Goal: Task Accomplishment & Management: Use online tool/utility

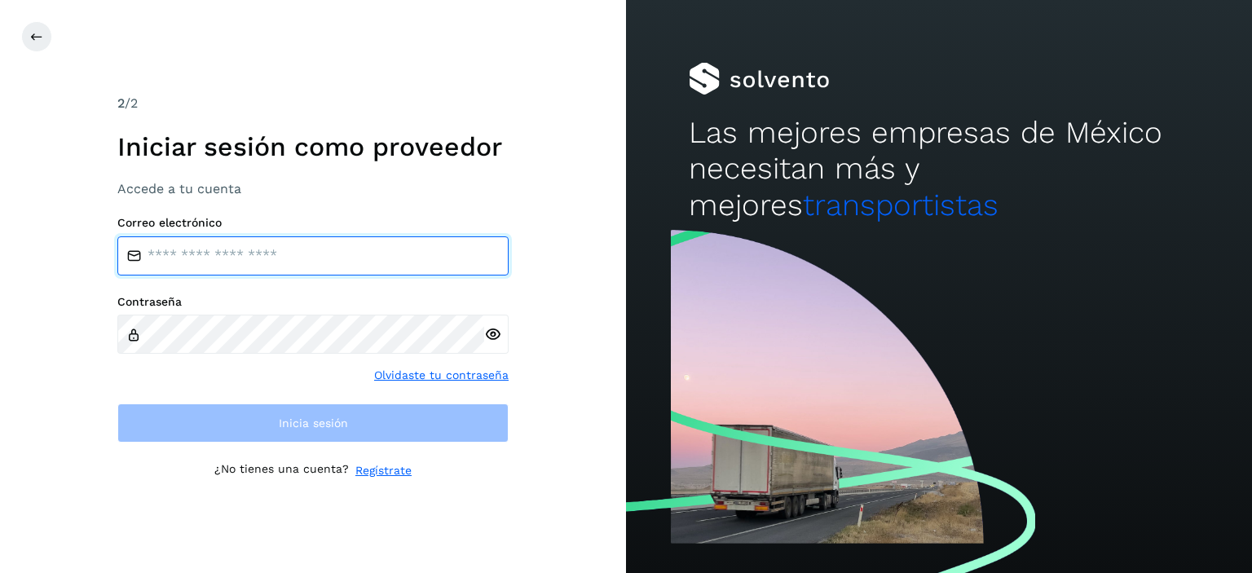
click at [289, 254] on input "email" at bounding box center [312, 255] width 391 height 39
type input "**********"
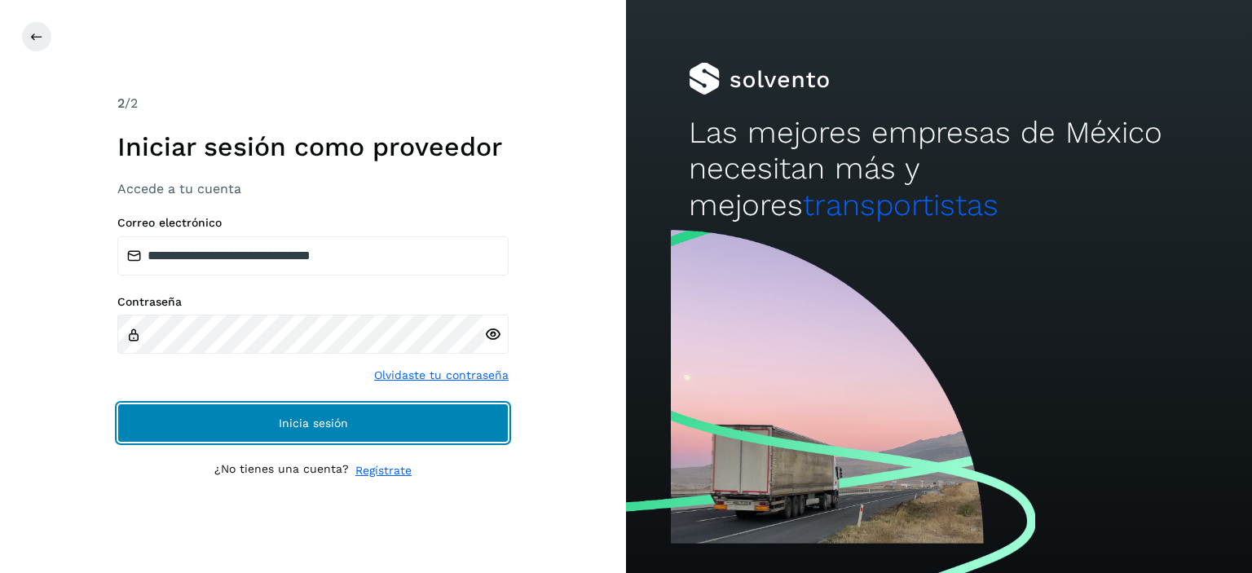
click at [293, 415] on button "Inicia sesión" at bounding box center [312, 422] width 391 height 39
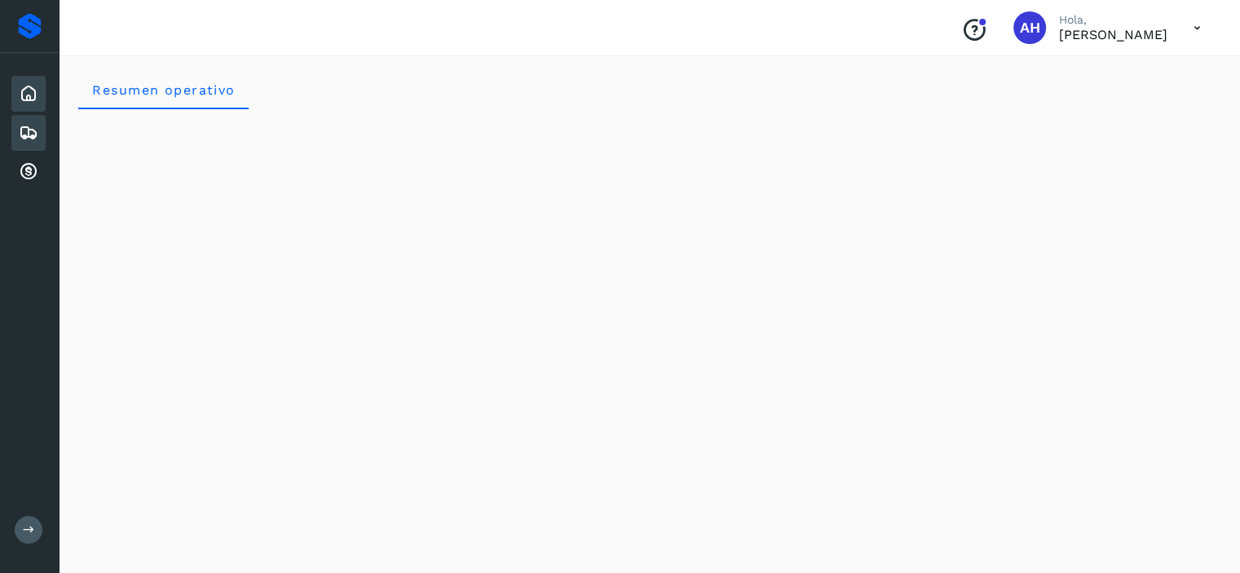
click at [26, 137] on icon at bounding box center [29, 133] width 20 height 20
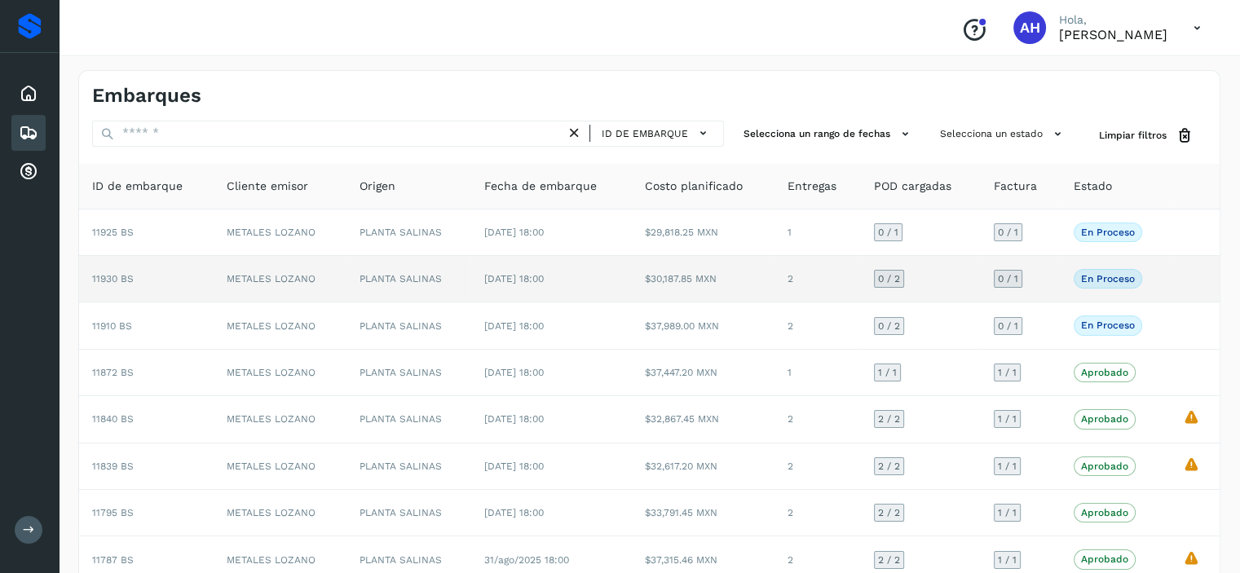
click at [124, 273] on span "11930 BS" at bounding box center [113, 278] width 42 height 11
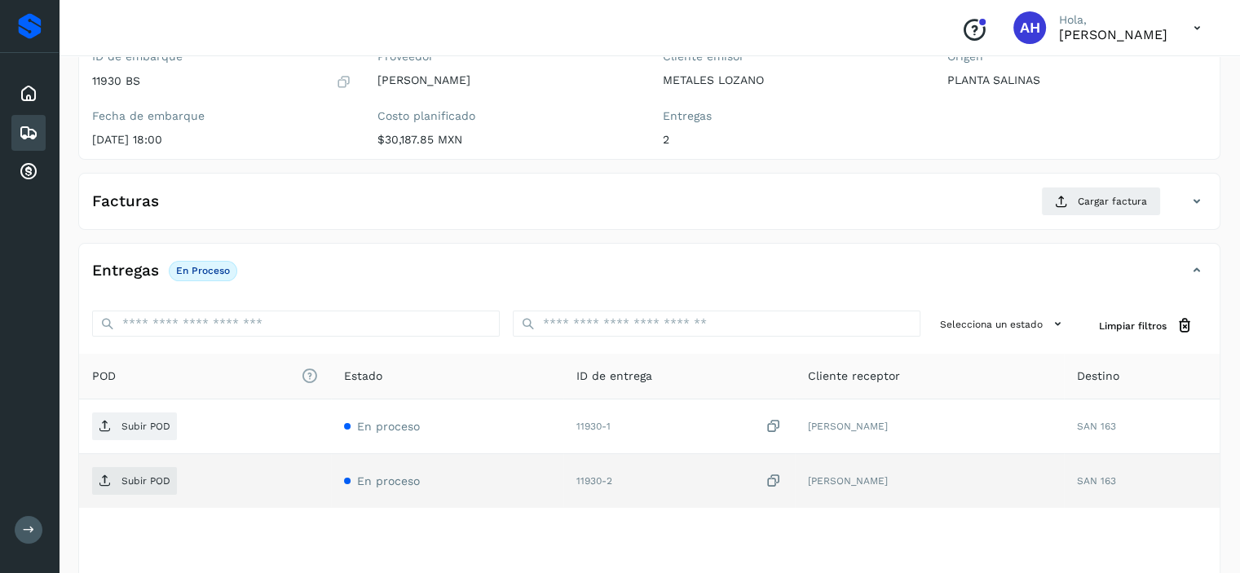
scroll to position [255, 0]
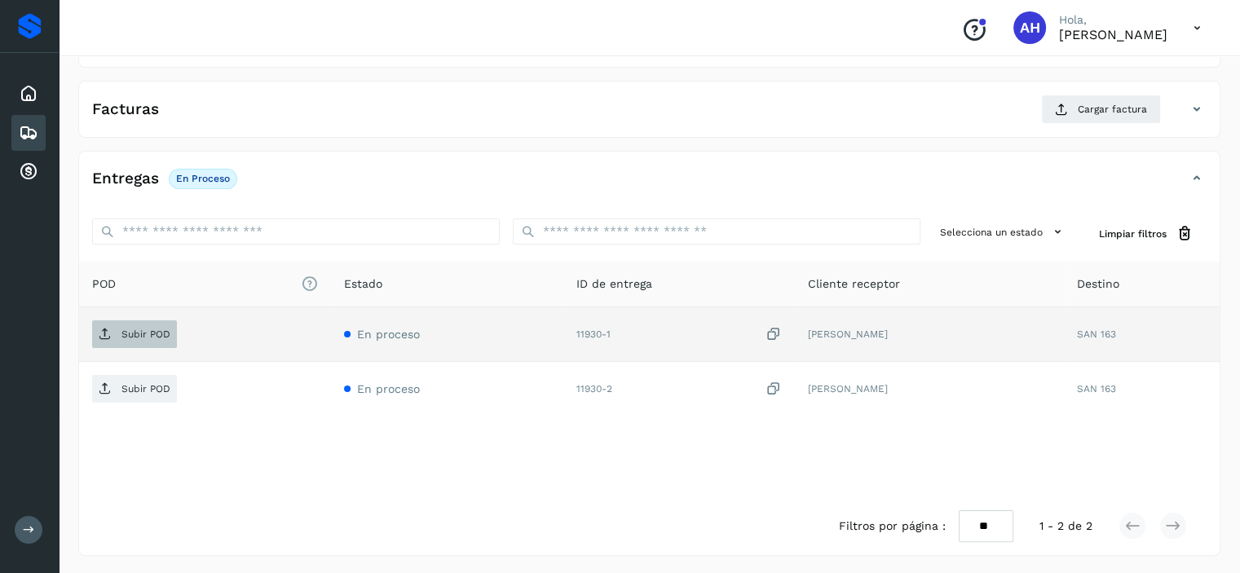
click at [136, 332] on p "Subir POD" at bounding box center [145, 333] width 49 height 11
click at [110, 337] on icon at bounding box center [105, 334] width 13 height 13
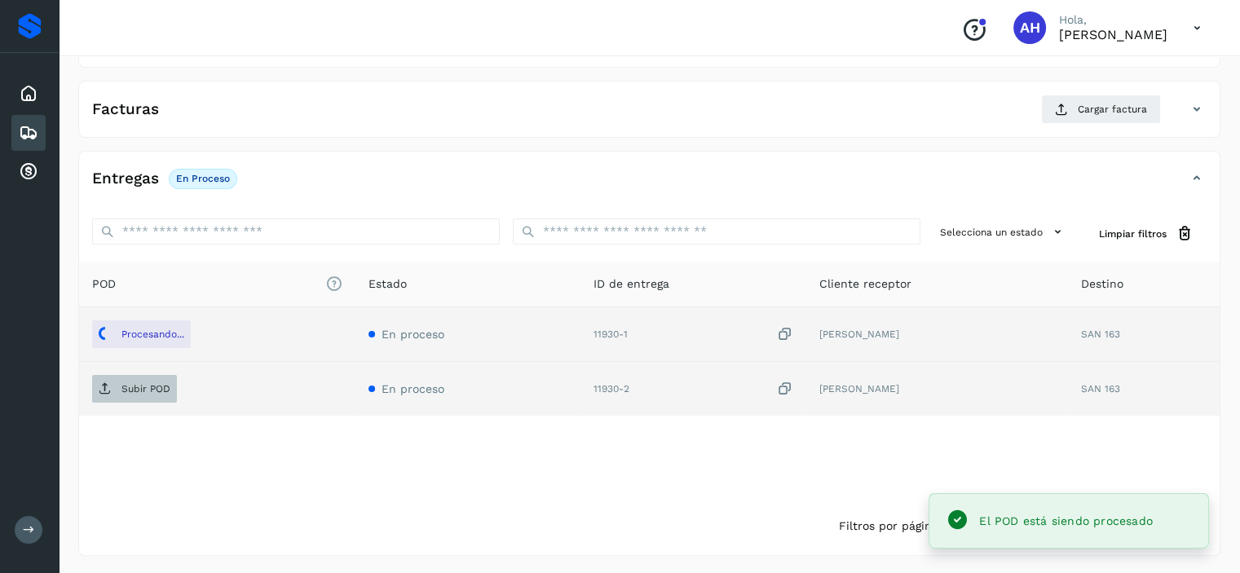
click at [110, 386] on icon at bounding box center [105, 388] width 13 height 13
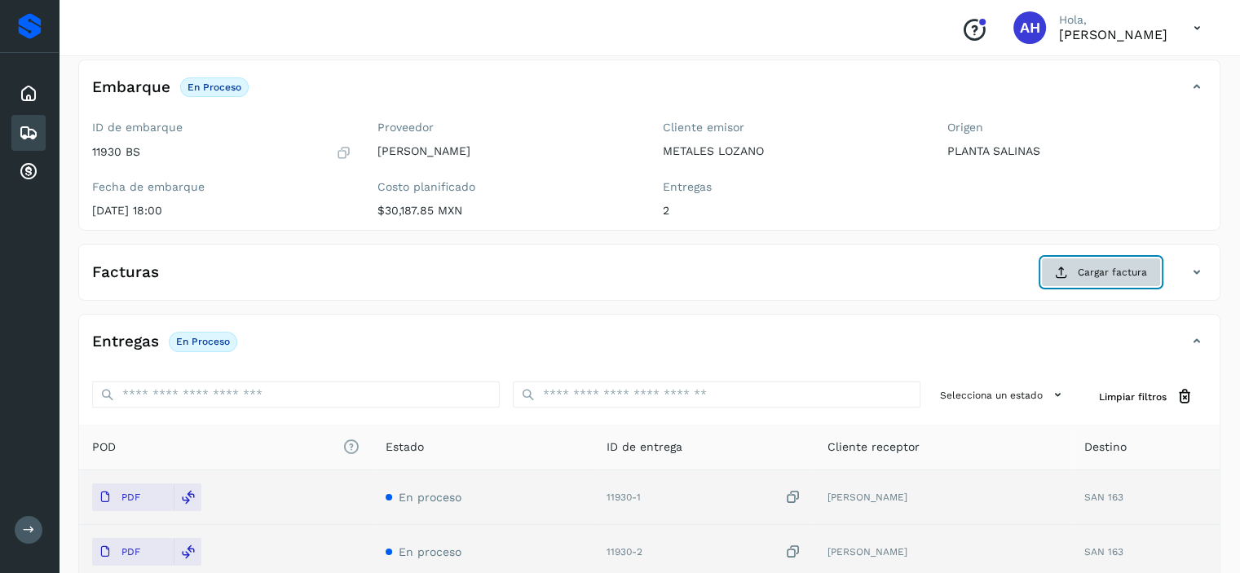
click at [1142, 273] on span "Cargar factura" at bounding box center [1112, 272] width 69 height 15
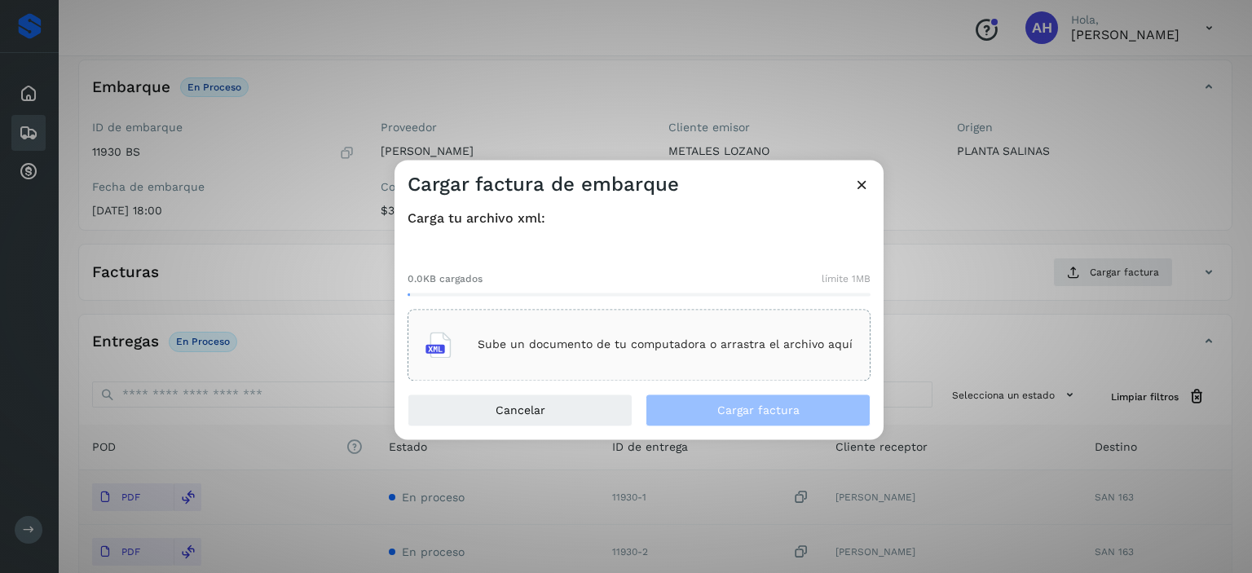
click at [677, 346] on p "Sube un documento de tu computadora o arrastra el archivo aquí" at bounding box center [665, 345] width 375 height 14
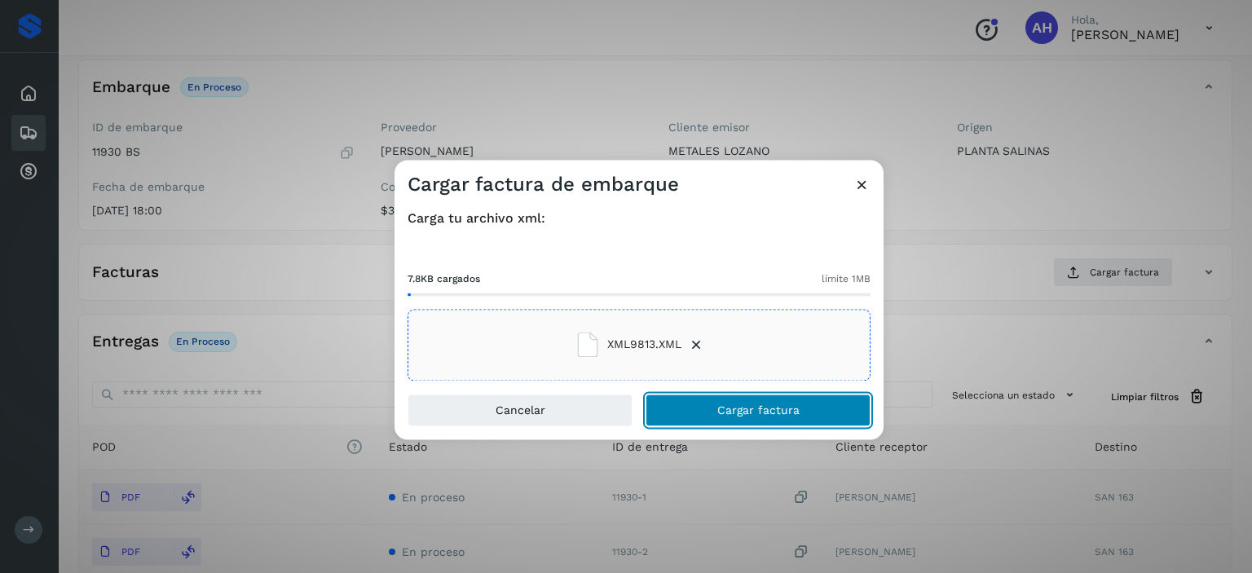
click at [668, 406] on button "Cargar factura" at bounding box center [758, 410] width 225 height 33
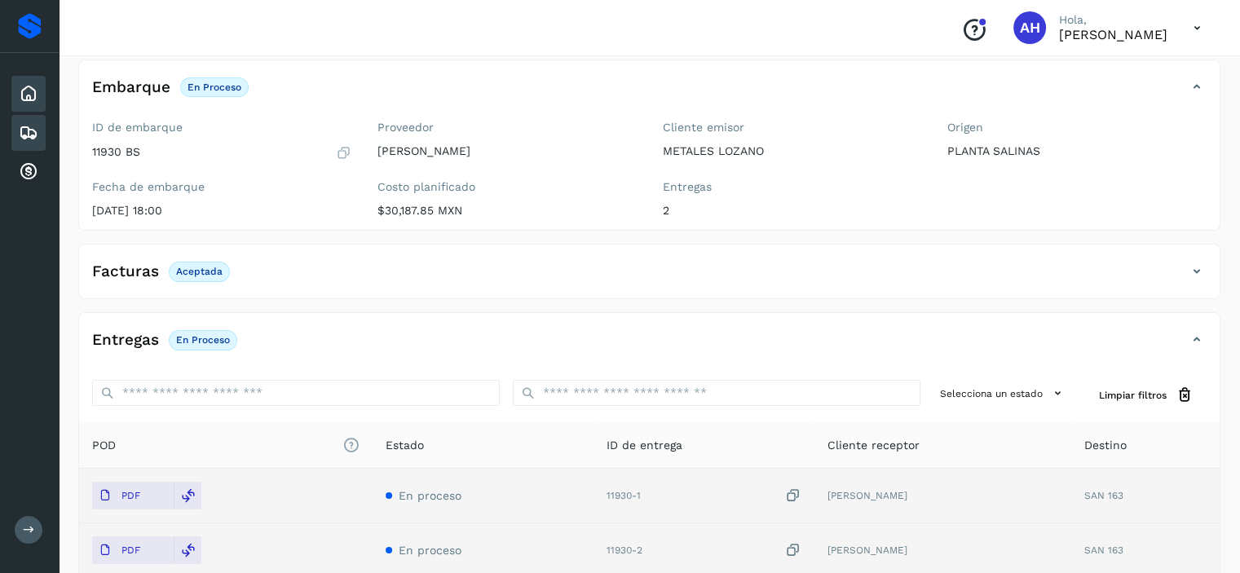
click at [26, 89] on icon at bounding box center [29, 94] width 20 height 20
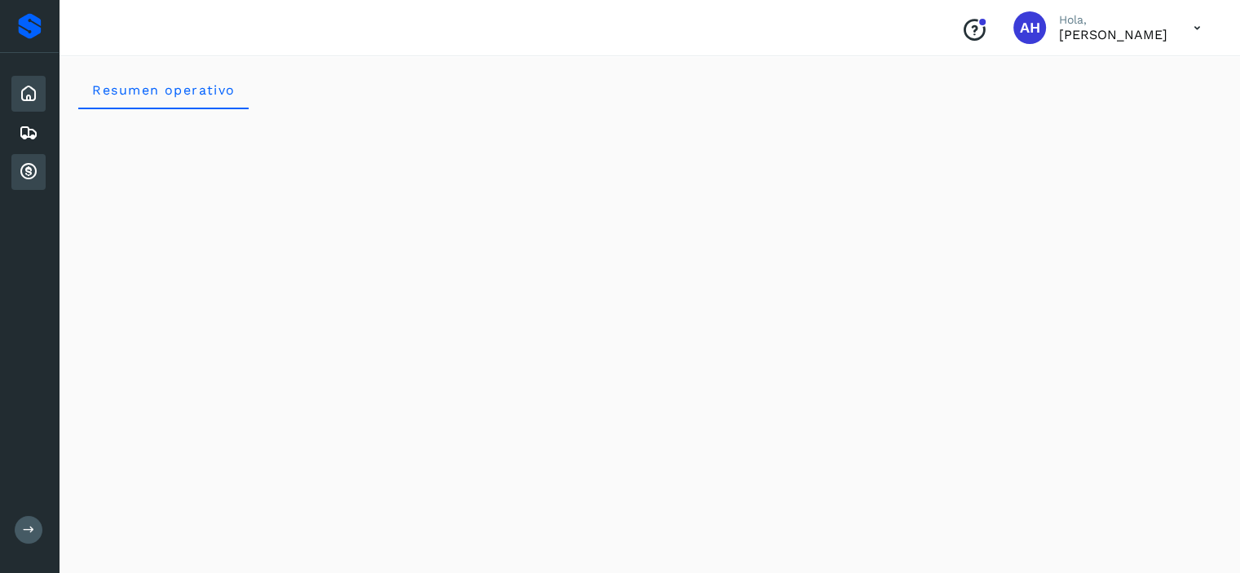
click at [23, 166] on icon at bounding box center [29, 172] width 20 height 20
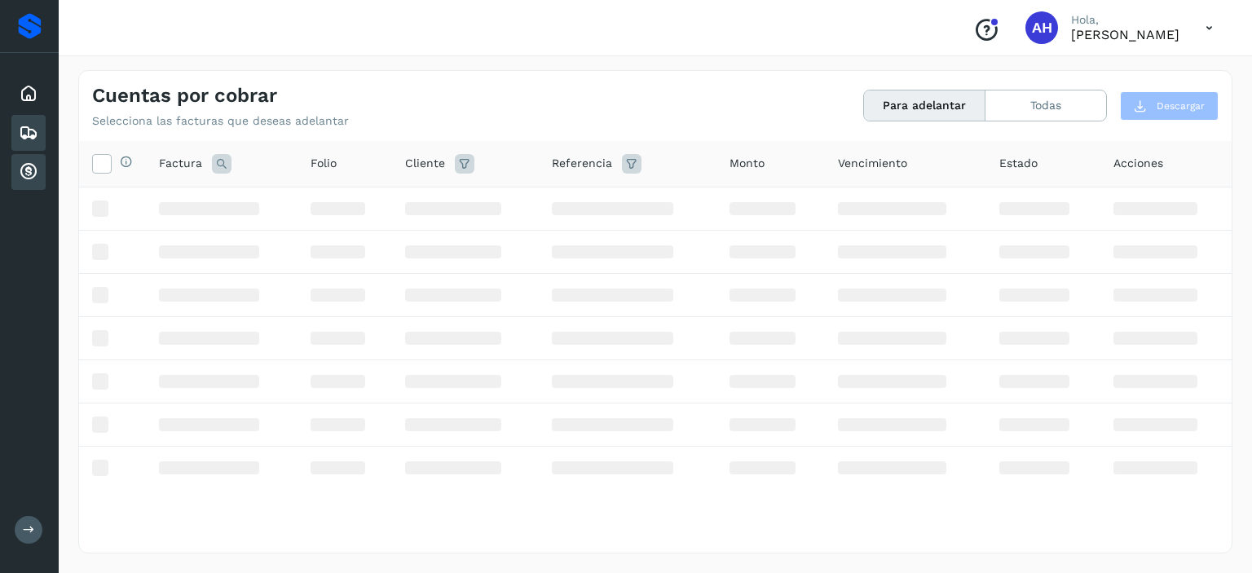
click at [29, 130] on icon at bounding box center [29, 133] width 20 height 20
